Goal: Task Accomplishment & Management: Use online tool/utility

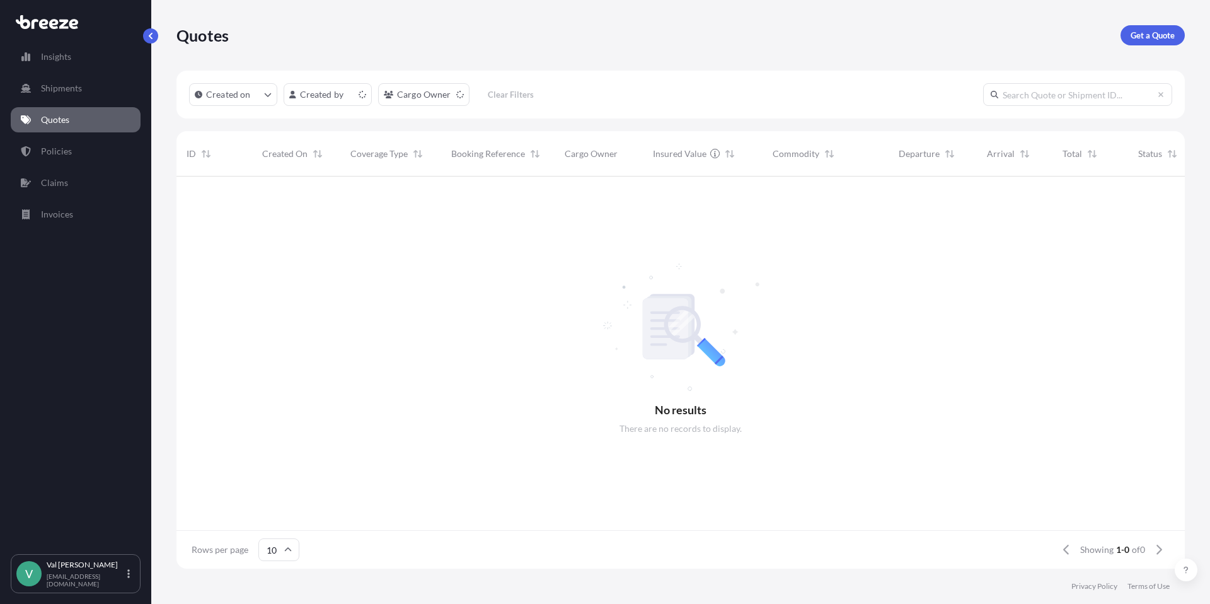
scroll to position [10, 10]
click at [1154, 35] on p "Get a Quote" at bounding box center [1153, 35] width 44 height 13
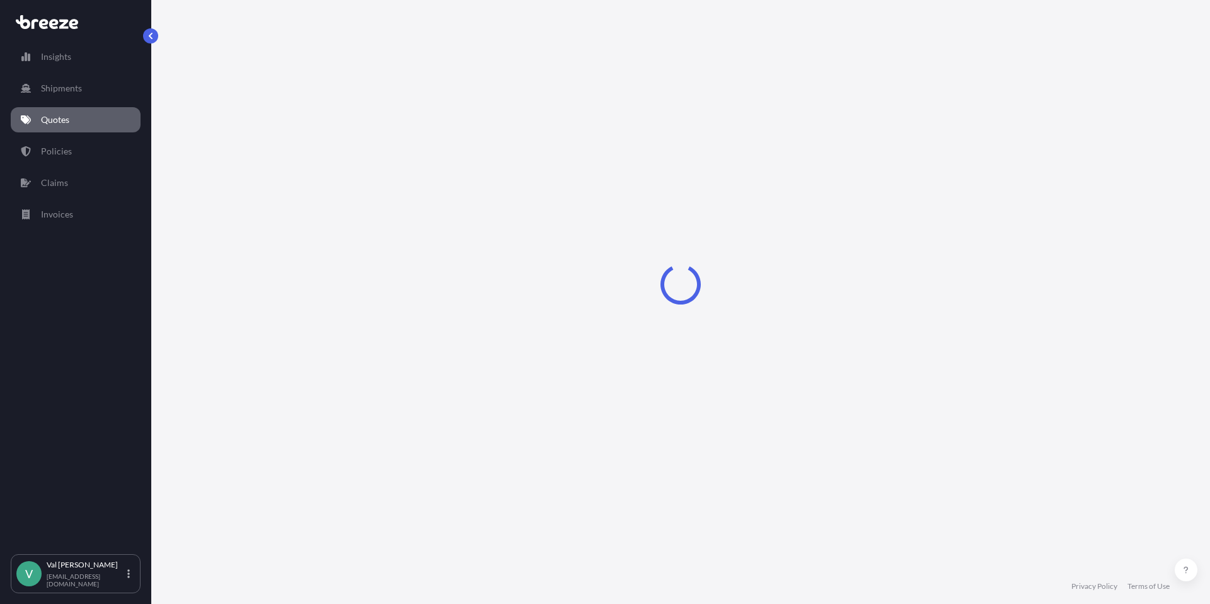
select select "Sea"
select select "1"
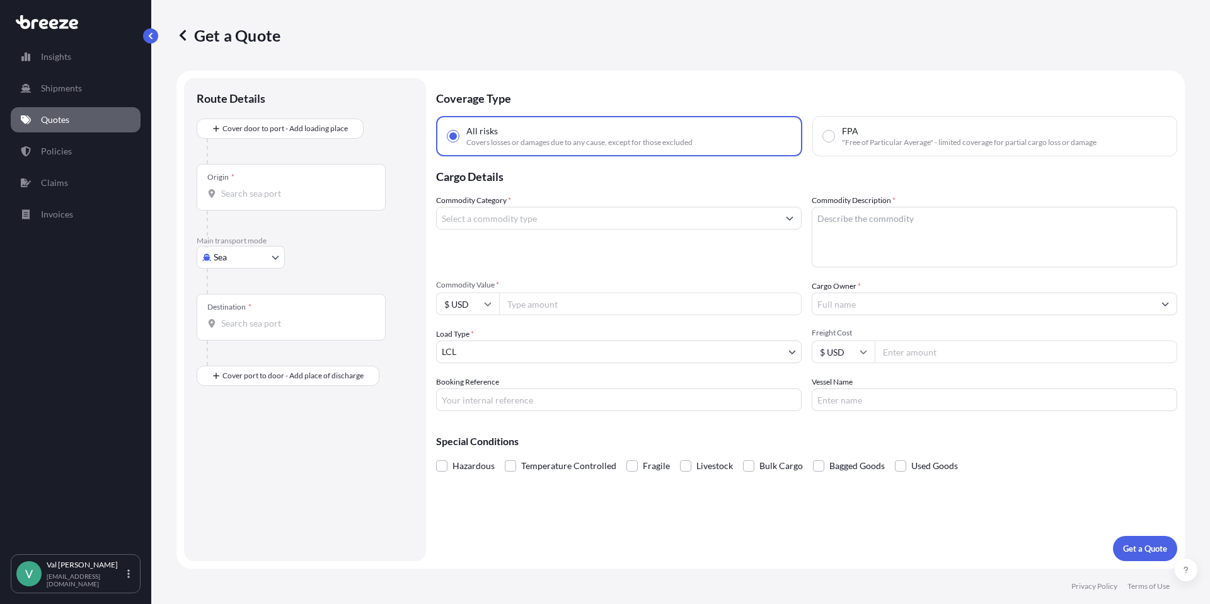
click at [251, 254] on body "Insights Shipments Quotes Policies Claims Invoices V [PERSON_NAME] [PERSON_NAME…" at bounding box center [605, 302] width 1210 height 604
click at [252, 330] on div "Road" at bounding box center [241, 335] width 78 height 23
select select "Road"
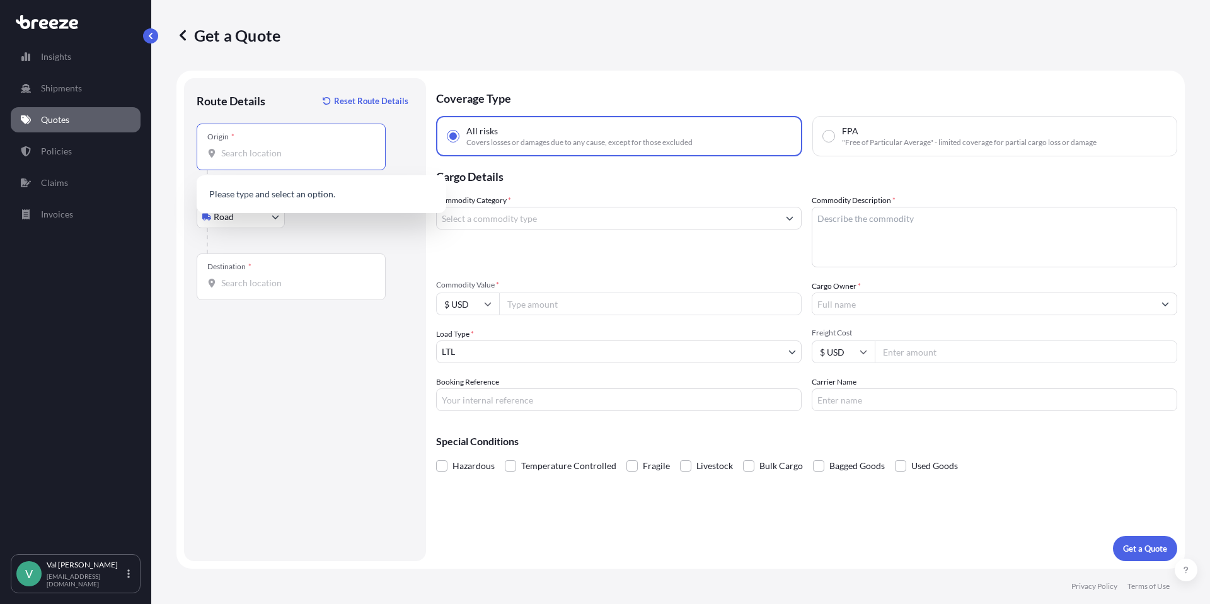
click at [275, 154] on input "Origin *" at bounding box center [295, 153] width 149 height 13
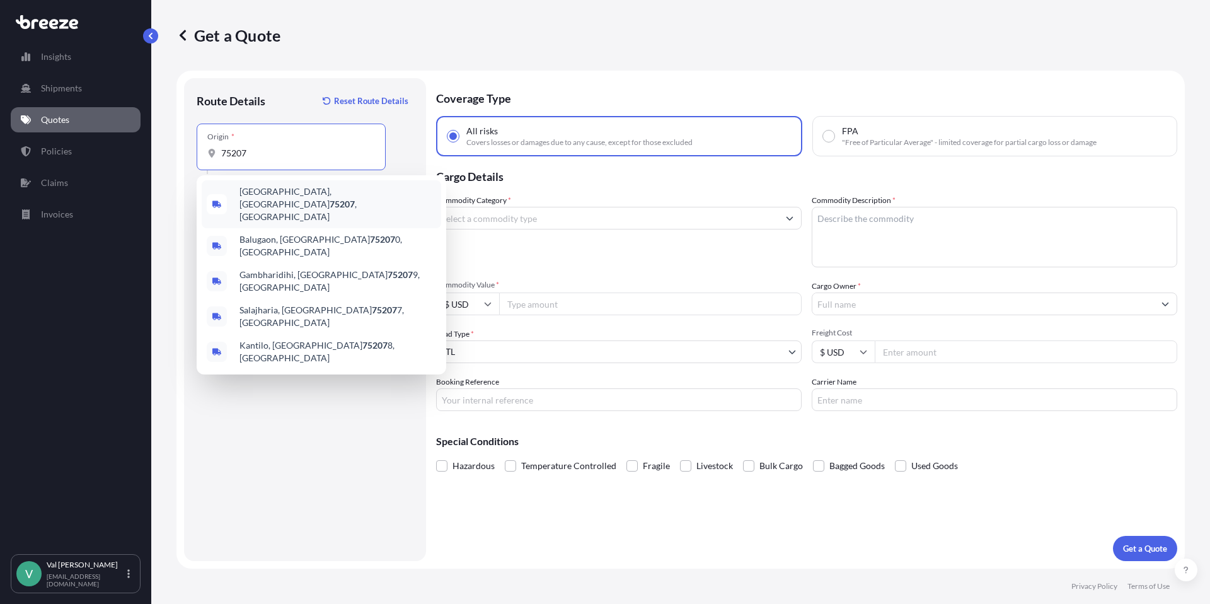
click at [280, 183] on div "[GEOGRAPHIC_DATA] , [GEOGRAPHIC_DATA]" at bounding box center [322, 204] width 240 height 48
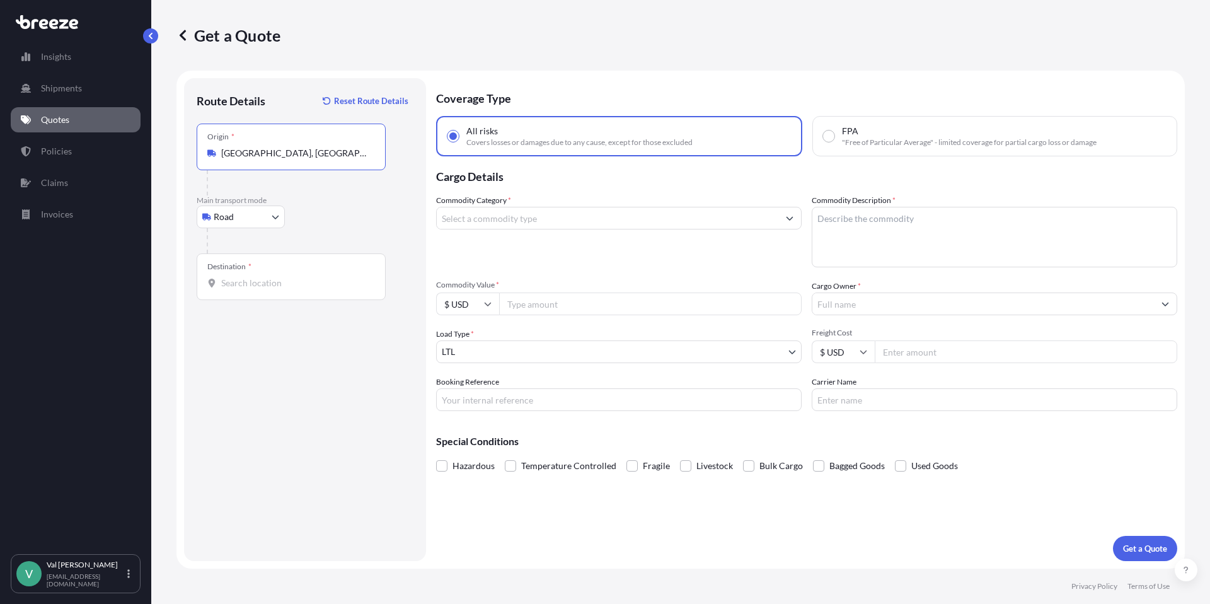
type input "[GEOGRAPHIC_DATA], [GEOGRAPHIC_DATA]"
click at [265, 284] on input "Destination *" at bounding box center [295, 283] width 149 height 13
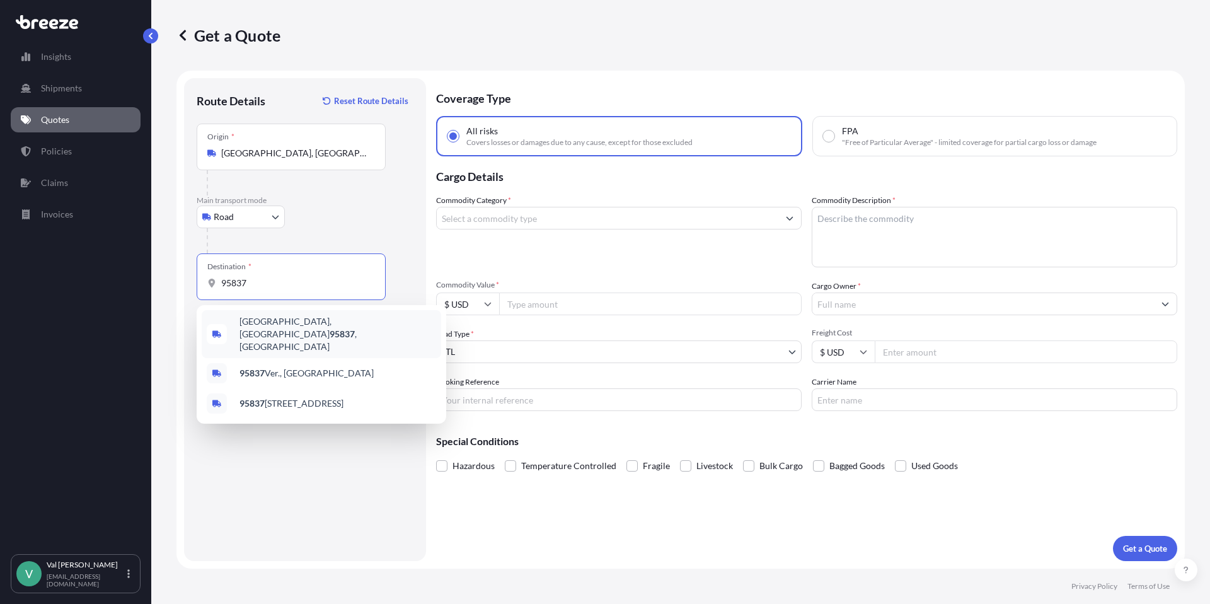
click at [289, 327] on span "[GEOGRAPHIC_DATA] , [GEOGRAPHIC_DATA]" at bounding box center [338, 334] width 197 height 38
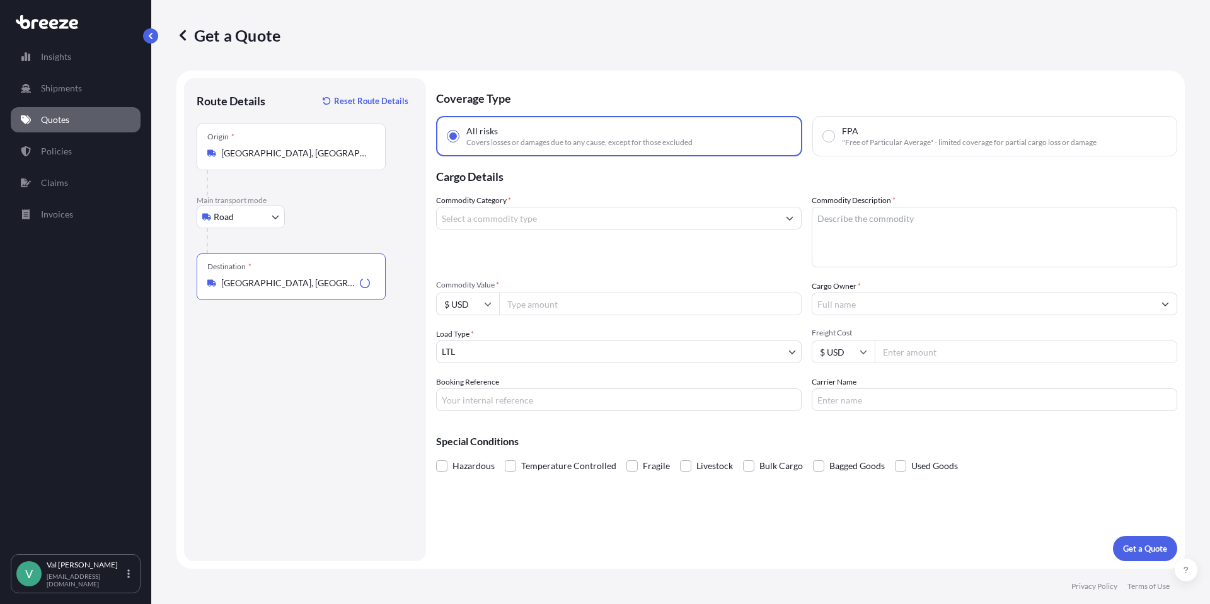
type input "[GEOGRAPHIC_DATA], [GEOGRAPHIC_DATA]"
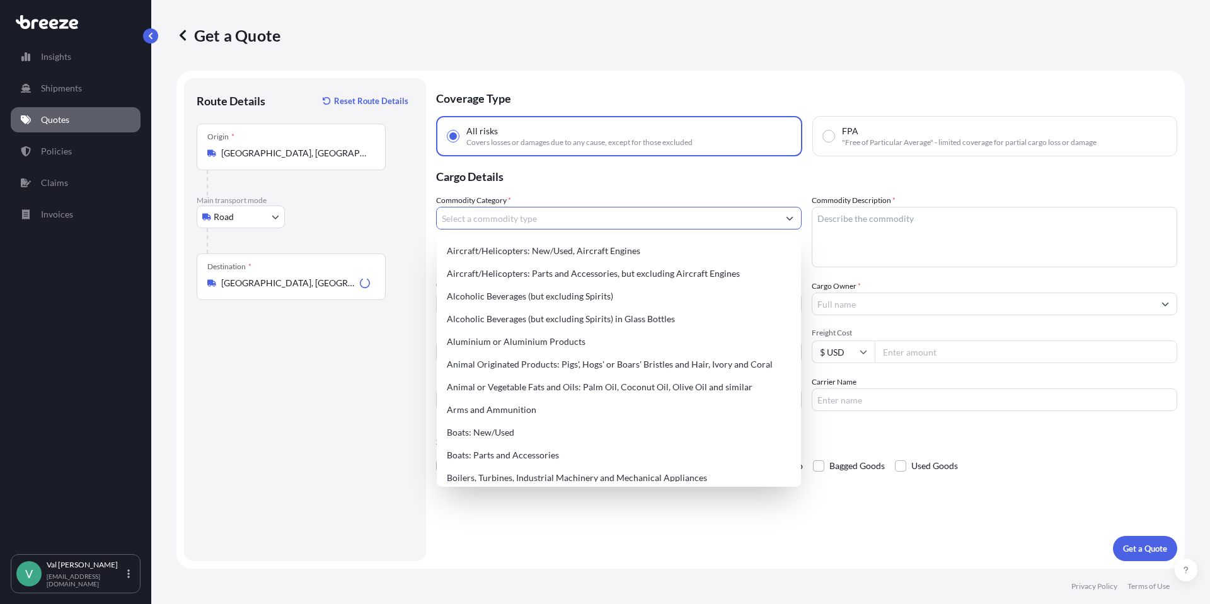
click at [509, 219] on input "Commodity Category *" at bounding box center [608, 218] width 342 height 23
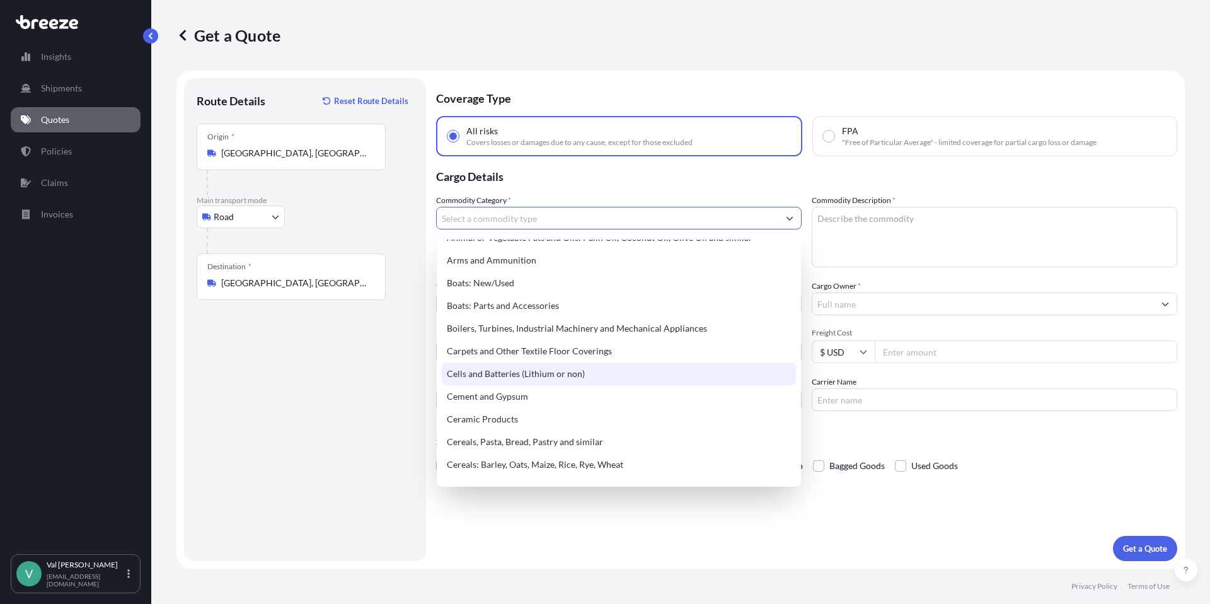
scroll to position [151, 0]
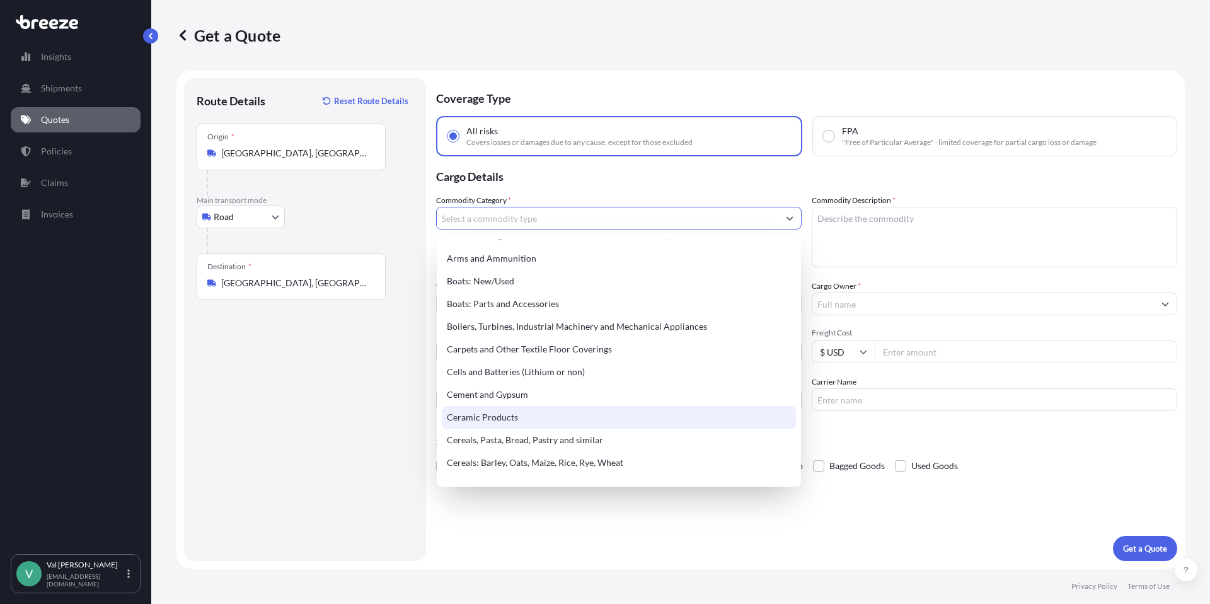
click at [564, 409] on div "Ceramic Products" at bounding box center [619, 417] width 354 height 23
type input "Ceramic Products"
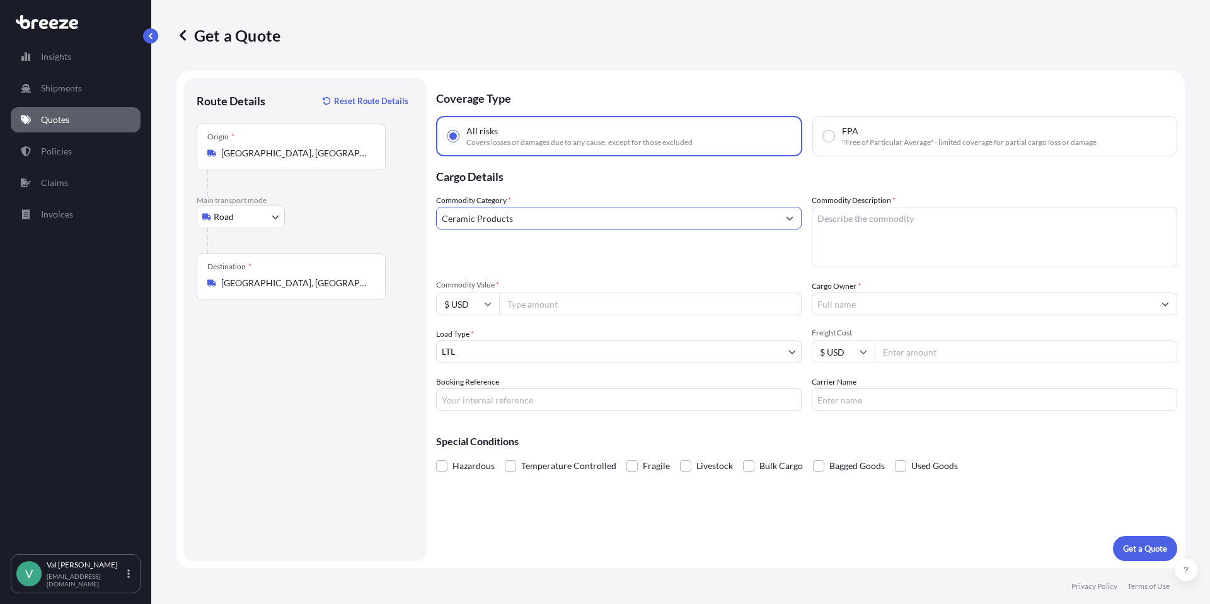
click at [540, 308] on input "Commodity Value *" at bounding box center [650, 304] width 303 height 23
type input "3953.70"
click at [530, 402] on input "Booking Reference" at bounding box center [619, 399] width 366 height 23
type input "25-1056"
click at [850, 231] on textarea "Commodity Description *" at bounding box center [995, 237] width 366 height 61
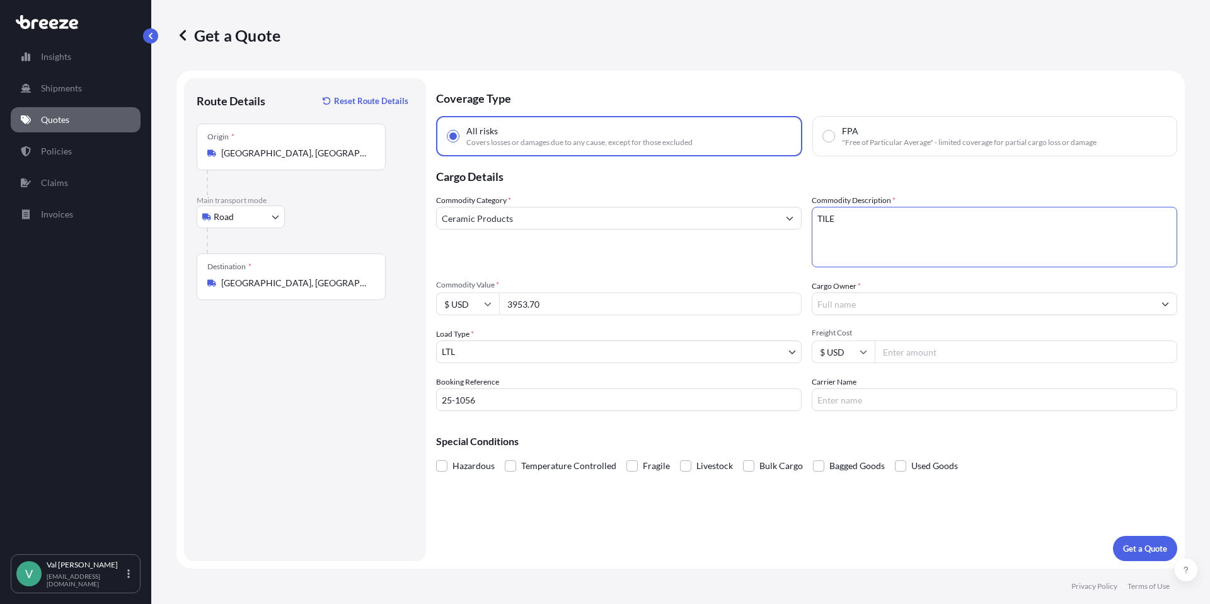
type textarea "TILE"
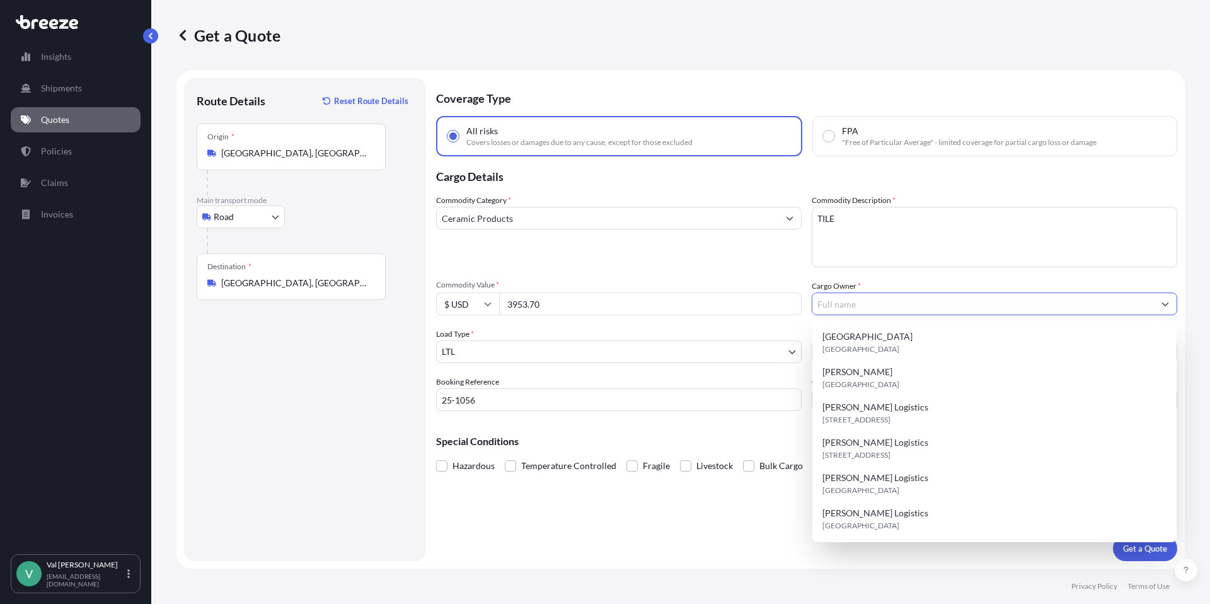
click at [845, 304] on input "Cargo Owner *" at bounding box center [984, 304] width 342 height 23
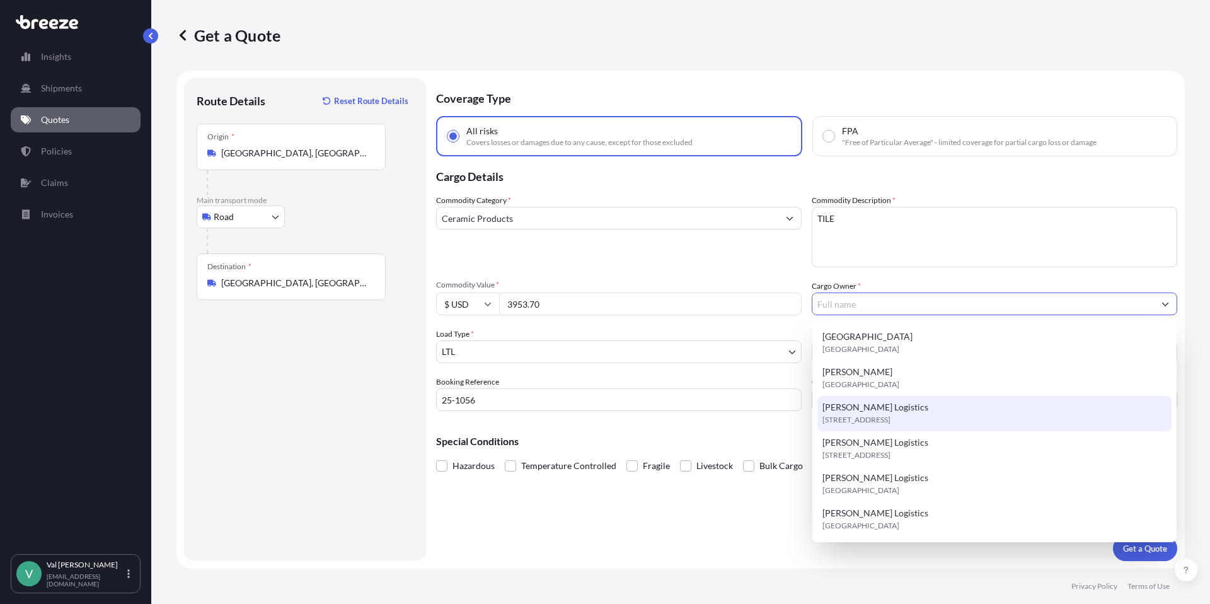
click at [861, 402] on span "[PERSON_NAME] Logistics" at bounding box center [876, 407] width 106 height 13
type input "[PERSON_NAME] Logistics"
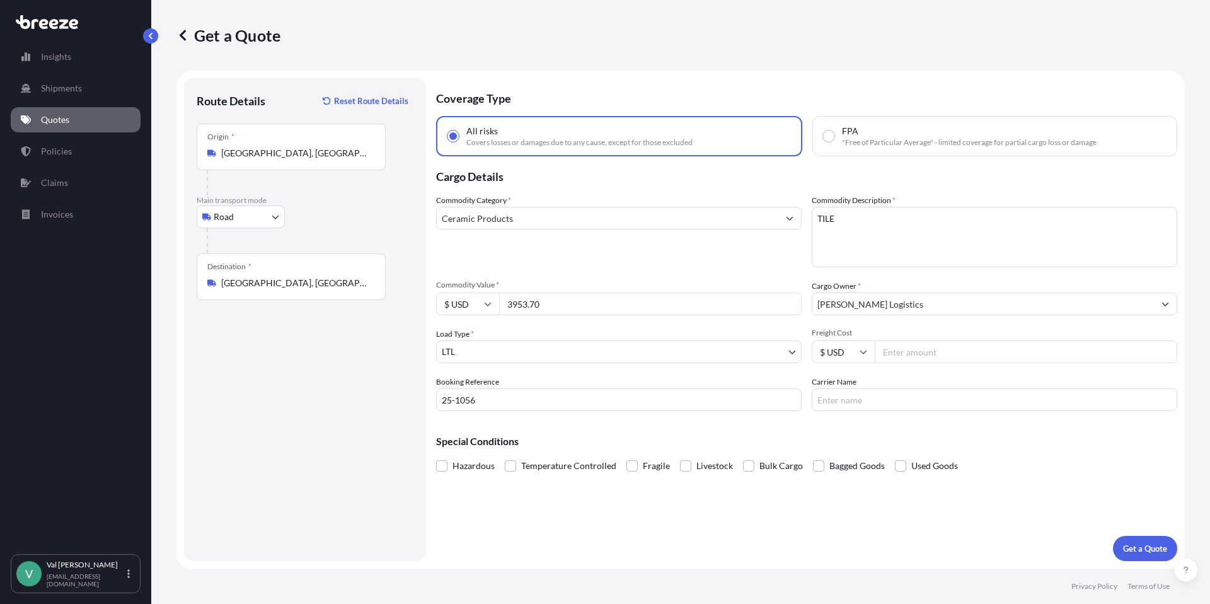
click at [901, 354] on input "Freight Cost" at bounding box center [1026, 351] width 303 height 23
type input "311.47"
click at [899, 399] on input "Carrier Name" at bounding box center [995, 399] width 366 height 23
type input "SOUTHEASTERN FREIGHT"
click at [1157, 548] on p "Get a Quote" at bounding box center [1145, 548] width 44 height 13
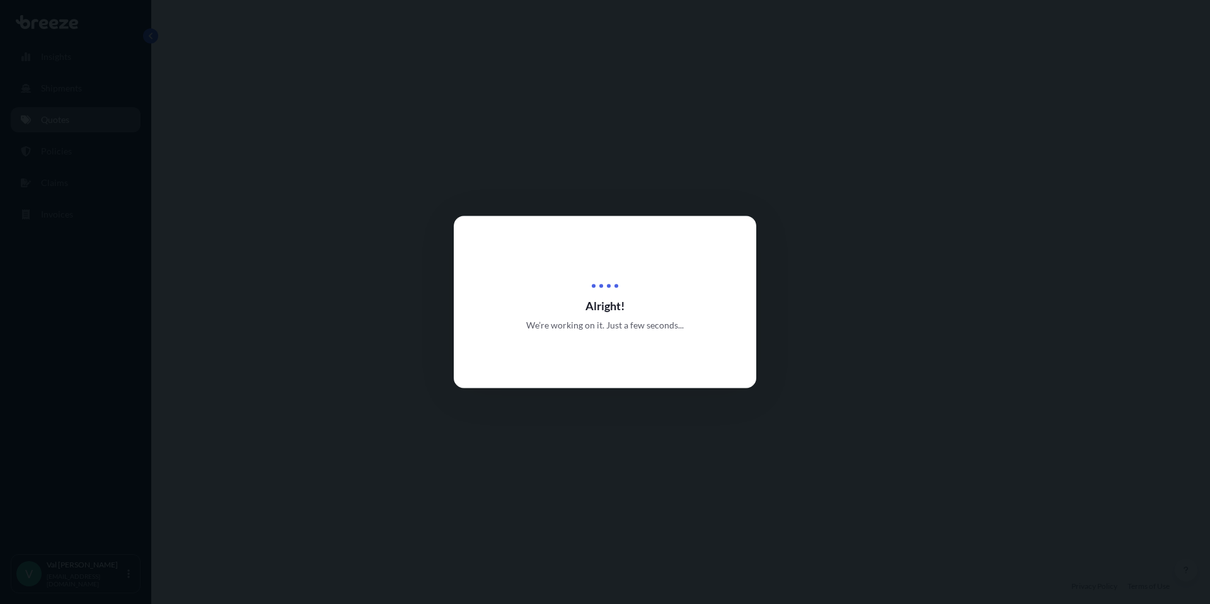
select select "Road"
select select "1"
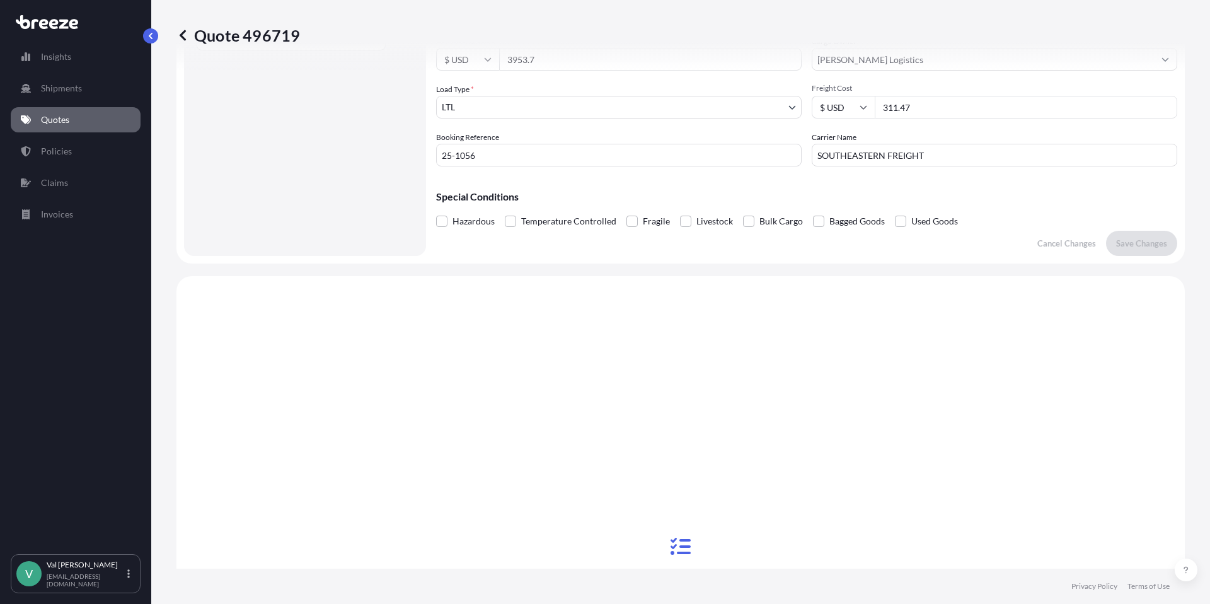
scroll to position [458, 0]
